Goal: Task Accomplishment & Management: Manage account settings

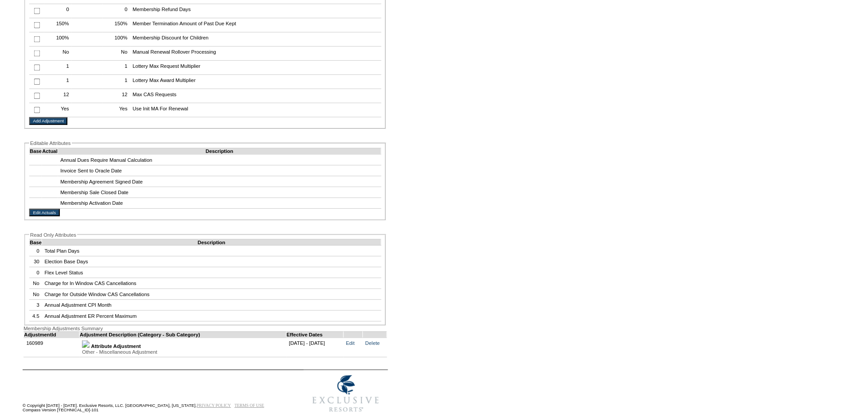
scroll to position [1590, 0]
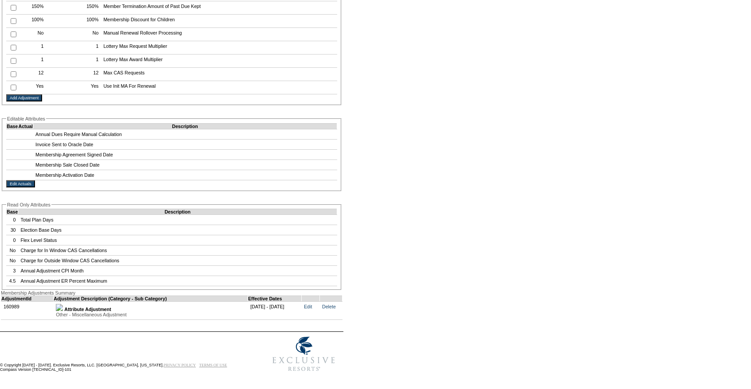
click at [63, 304] on img at bounding box center [59, 307] width 7 height 7
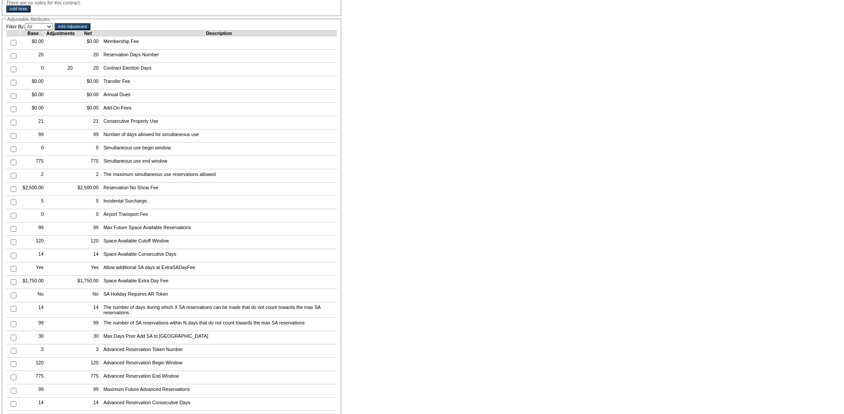
scroll to position [0, 0]
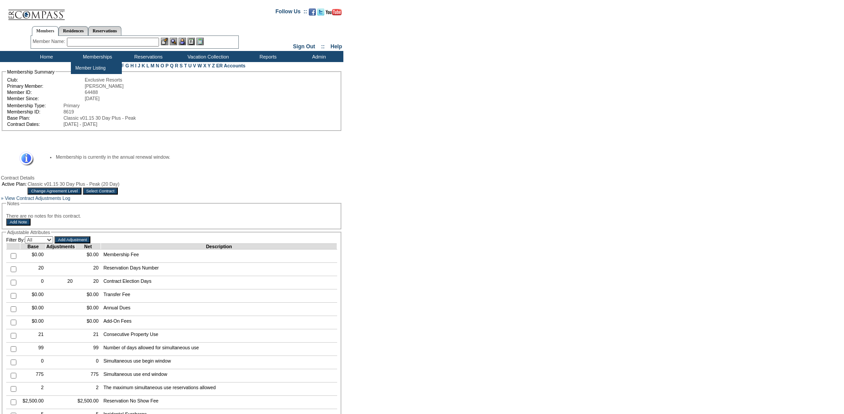
click at [103, 41] on input "text" at bounding box center [113, 42] width 92 height 9
type input "f"
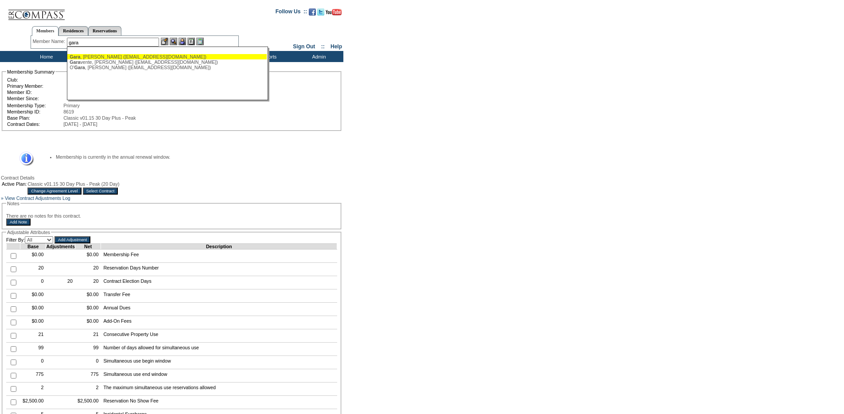
click at [109, 58] on div "[PERSON_NAME] ([EMAIL_ADDRESS][DOMAIN_NAME])" at bounding box center [167, 56] width 195 height 5
type input "[PERSON_NAME] ([EMAIL_ADDRESS][DOMAIN_NAME])"
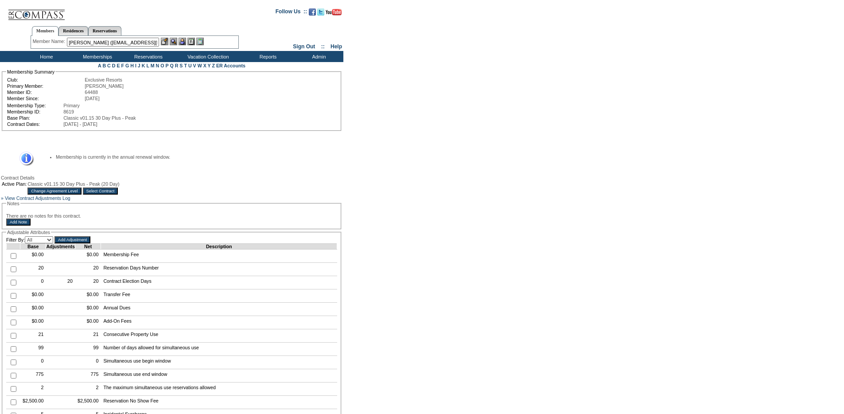
click at [186, 39] on img at bounding box center [183, 42] width 8 height 8
click at [164, 41] on img at bounding box center [165, 42] width 8 height 8
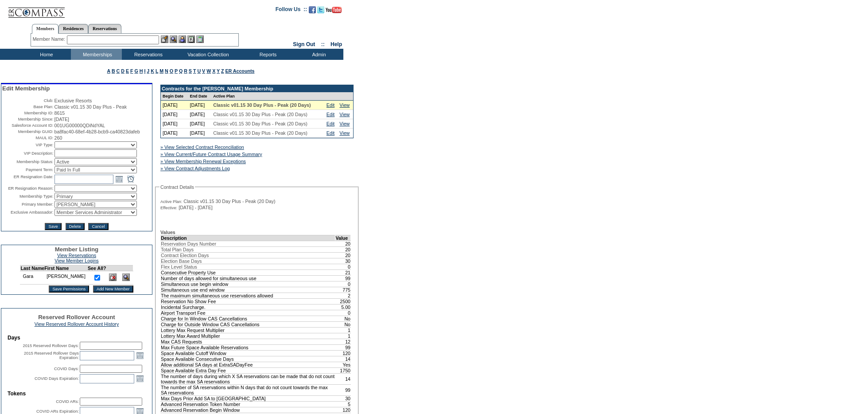
click at [101, 216] on select "IT Group Admin [PERSON_NAME] [PERSON_NAME] Team Accounting (MSM) [PERSON_NAME] …" at bounding box center [96, 212] width 82 height 7
select select "61351"
click at [55, 216] on select "IT Group Admin [PERSON_NAME] [PERSON_NAME] Team Accounting (MSM) [PERSON_NAME] …" at bounding box center [96, 212] width 82 height 7
click at [51, 230] on input "Save" at bounding box center [53, 226] width 16 height 7
